Goal: Transaction & Acquisition: Purchase product/service

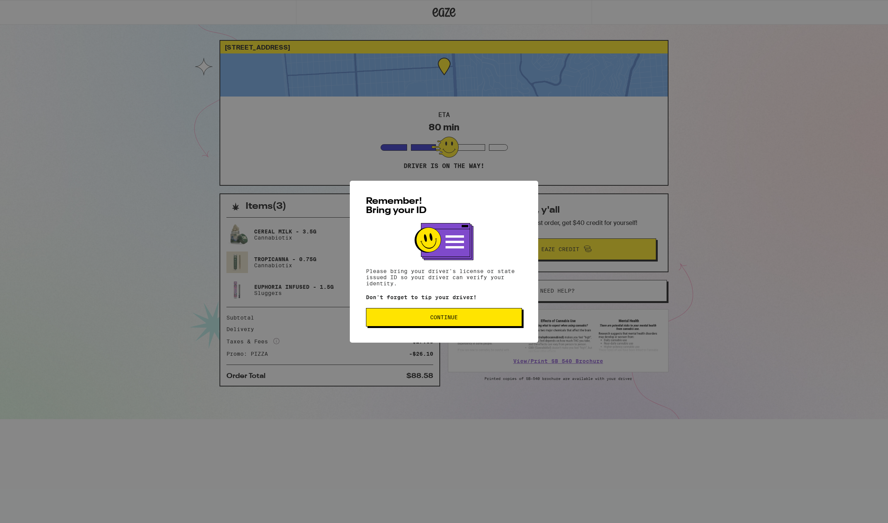
click at [470, 313] on button "Continue" at bounding box center [444, 317] width 156 height 18
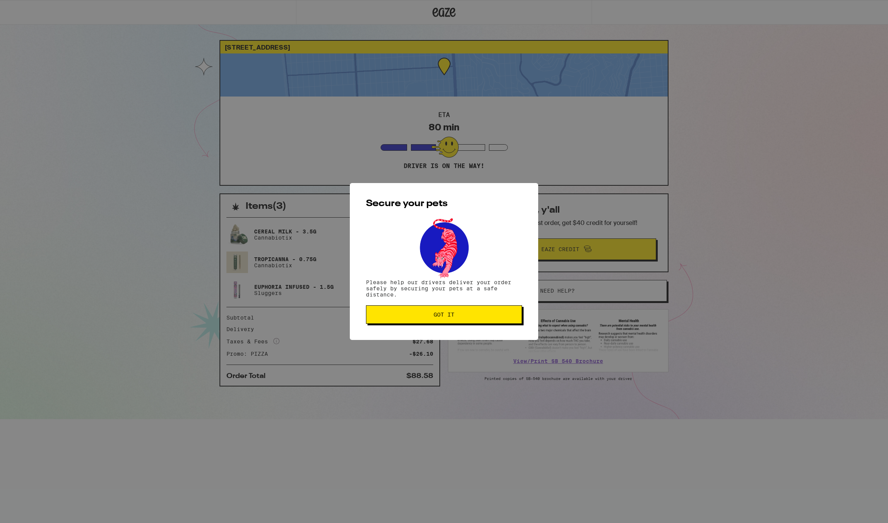
click at [470, 313] on button "Got it" at bounding box center [444, 314] width 156 height 18
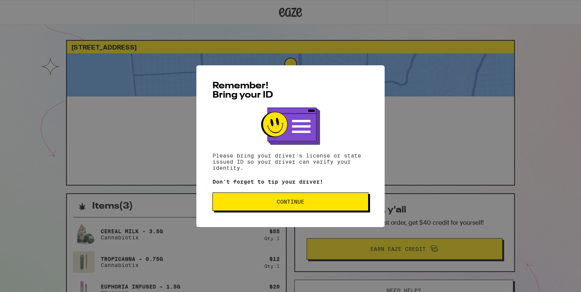
click at [328, 197] on button "Continue" at bounding box center [291, 202] width 156 height 18
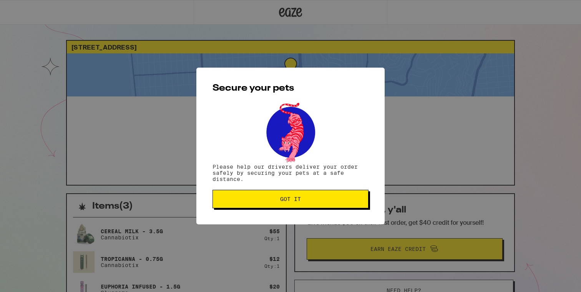
click at [313, 207] on button "Got it" at bounding box center [291, 199] width 156 height 18
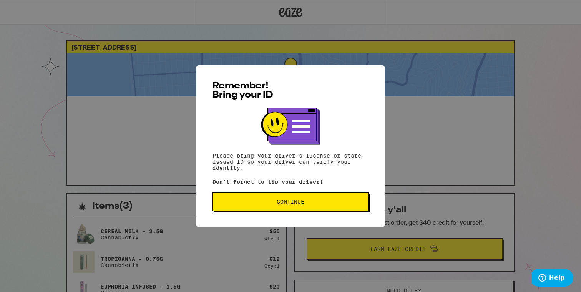
click at [334, 201] on span "Continue" at bounding box center [290, 201] width 143 height 5
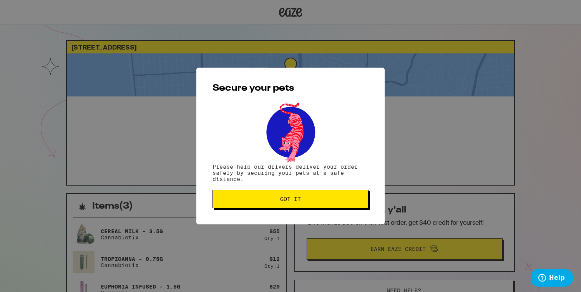
click at [334, 201] on span "Got it" at bounding box center [290, 198] width 143 height 5
